Goal: Go to known website: Access a specific website the user already knows

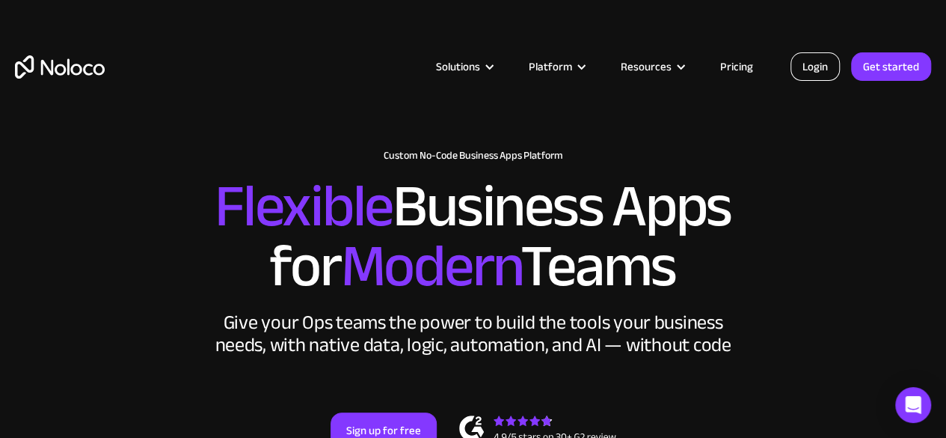
click at [818, 74] on link "Login" at bounding box center [815, 66] width 49 height 28
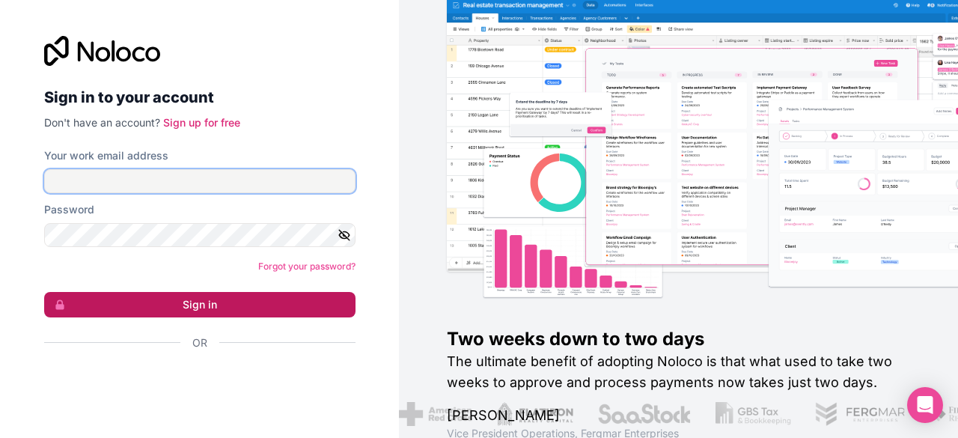
type input "linda@bispublishers.com"
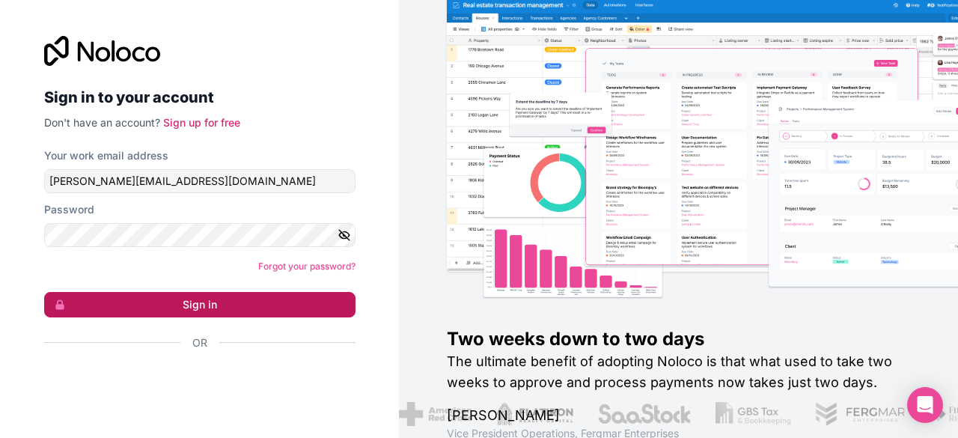
click at [212, 314] on button "Sign in" at bounding box center [199, 304] width 311 height 25
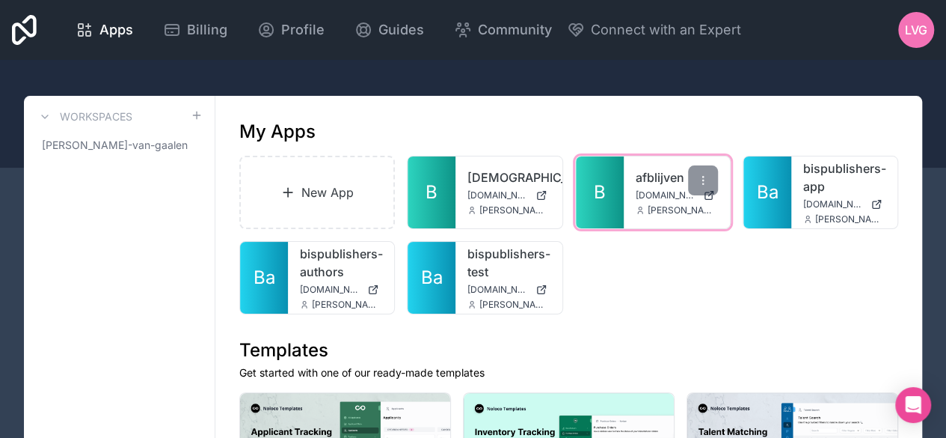
click at [612, 201] on link "B" at bounding box center [600, 192] width 48 height 72
